Goal: Task Accomplishment & Management: Manage account settings

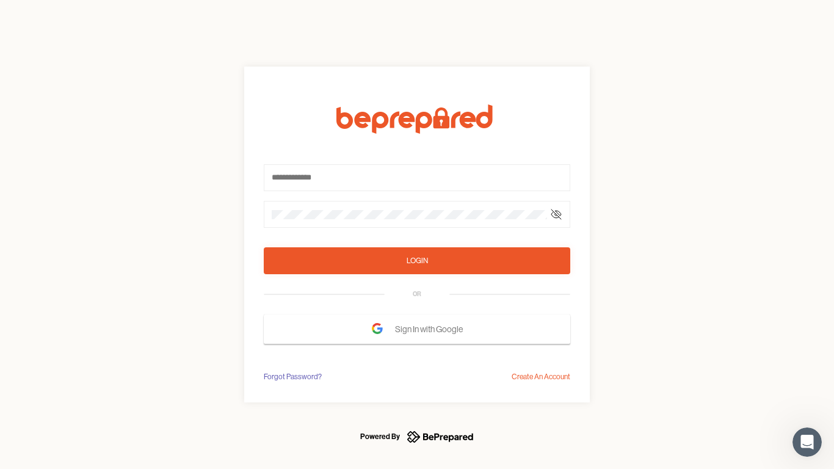
click at [417, 234] on form "Login OR Sign In with Google" at bounding box center [417, 223] width 306 height 239
click at [556, 214] on icon at bounding box center [556, 214] width 10 height 10
click at [417, 261] on div "Login" at bounding box center [416, 260] width 21 height 12
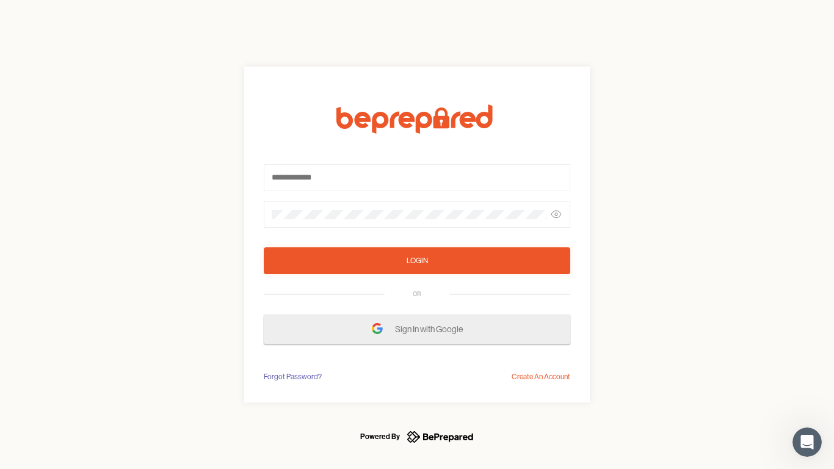
click at [417, 329] on span "Sign In with Google" at bounding box center [432, 329] width 74 height 22
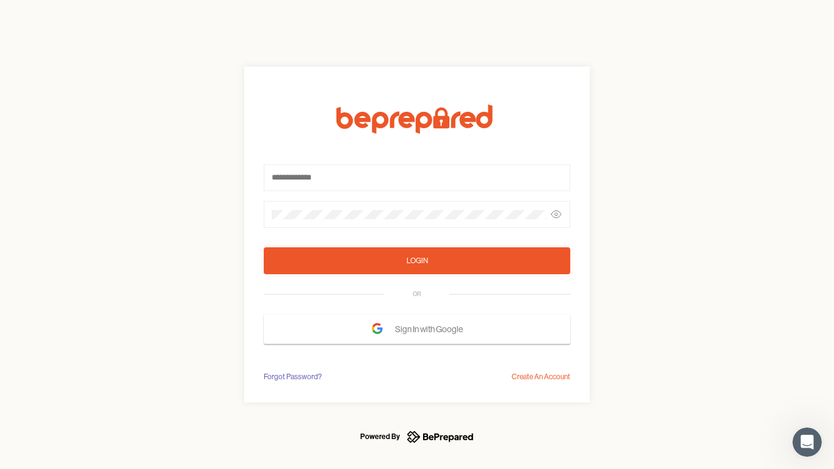
click at [292, 376] on div "Forgot Password?" at bounding box center [293, 376] width 58 height 12
click at [541, 376] on div "Login OR Sign In with Google Forgot Password? Create An Account" at bounding box center [417, 234] width 834 height 469
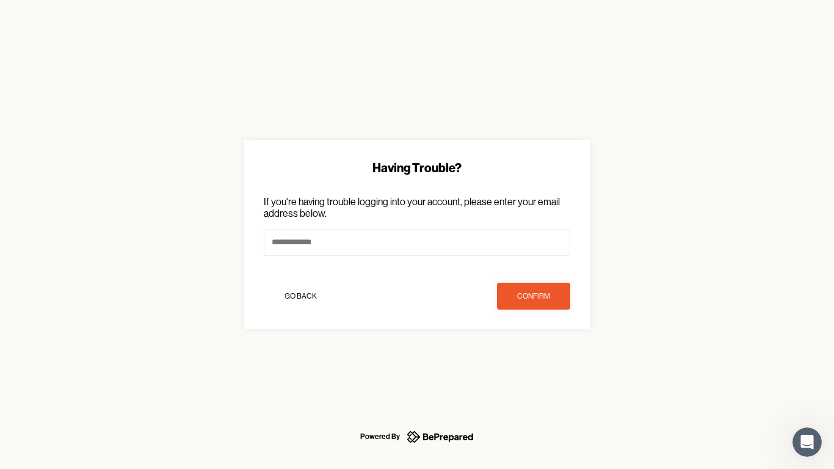
click at [807, 442] on icon "Open Intercom Messenger" at bounding box center [807, 442] width 20 height 20
